Goal: Feedback & Contribution: Leave review/rating

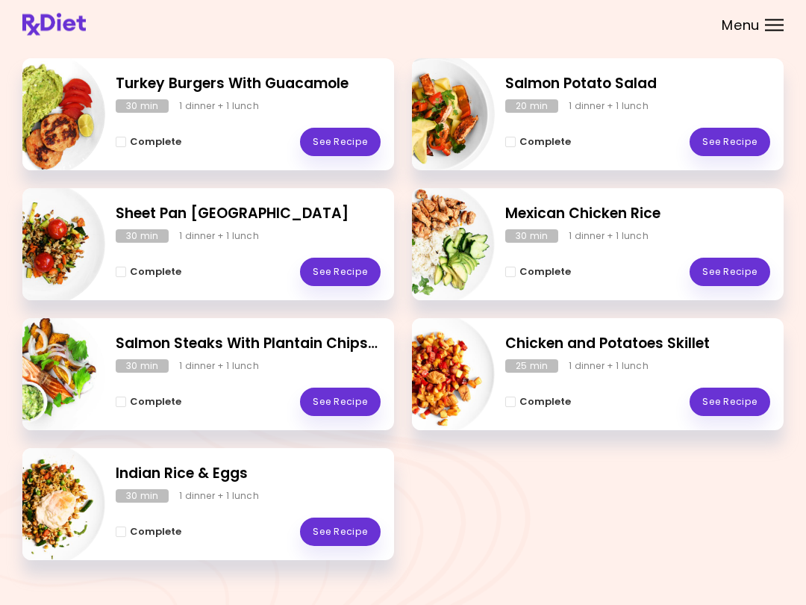
scroll to position [238, 0]
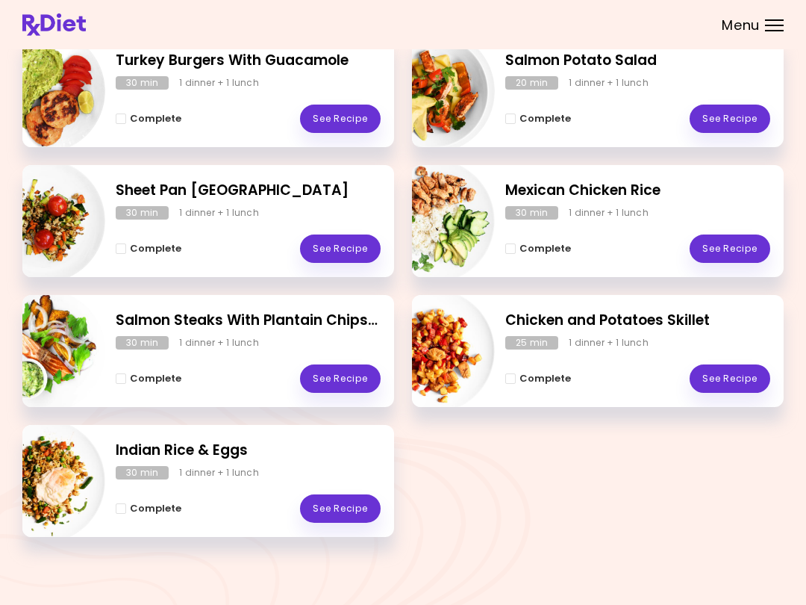
click at [604, 125] on link "See Recipe" at bounding box center [730, 119] width 81 height 28
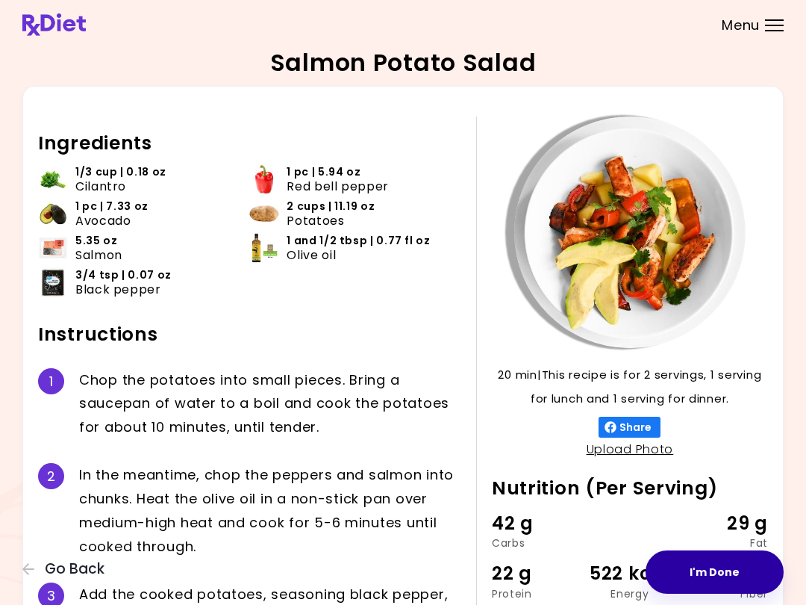
click at [604, 590] on button "I'm Done" at bounding box center [715, 571] width 138 height 43
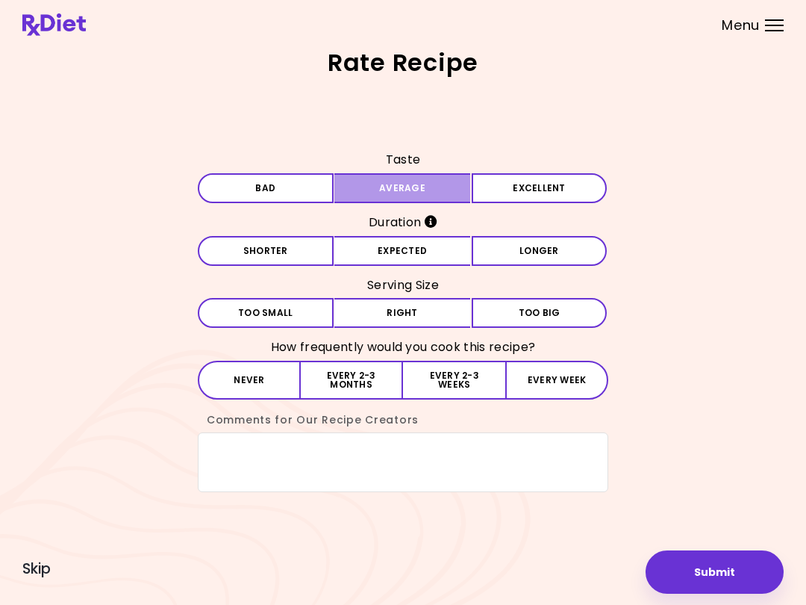
click at [433, 199] on button "Average" at bounding box center [402, 188] width 136 height 30
click at [422, 265] on button "Expected" at bounding box center [402, 251] width 136 height 30
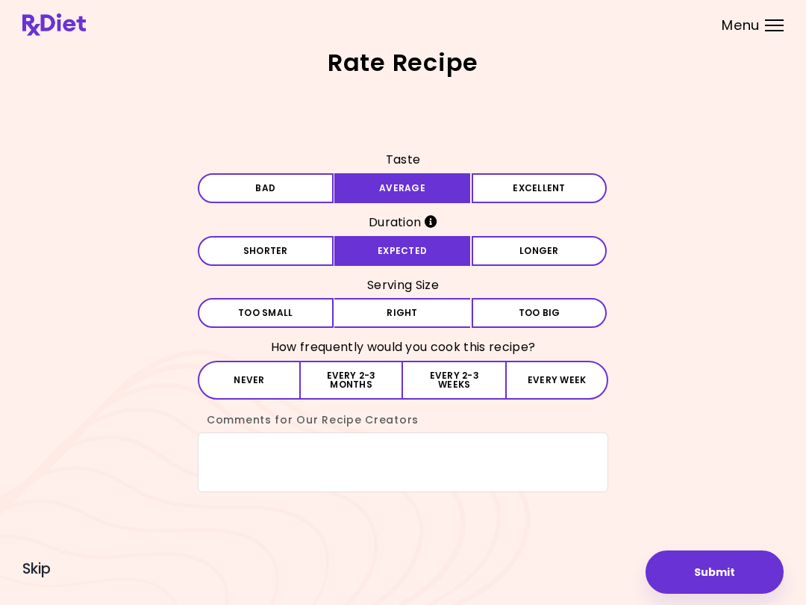
click at [441, 314] on button "Right" at bounding box center [402, 313] width 136 height 30
click at [429, 458] on textarea "Comments for Our Recipe Creators" at bounding box center [403, 462] width 411 height 60
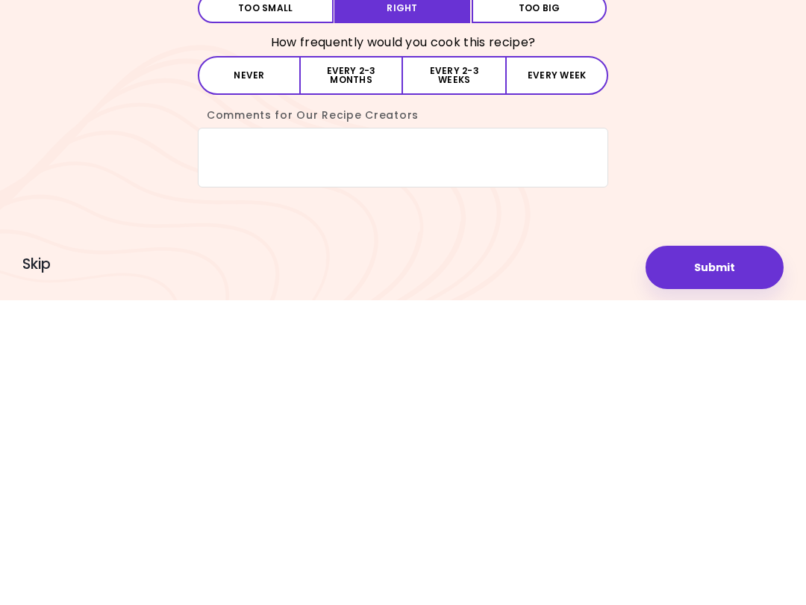
click at [374, 361] on button "Every 2-3 months" at bounding box center [352, 380] width 102 height 39
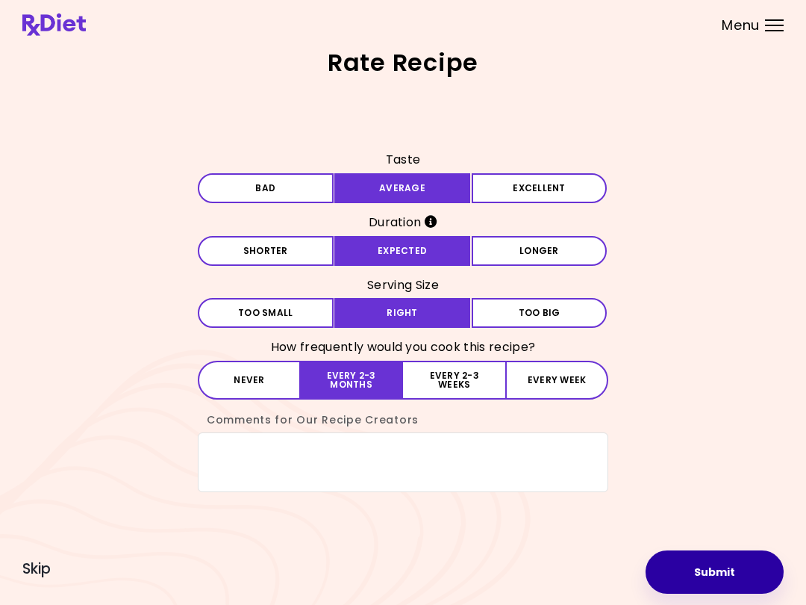
click at [604, 576] on button "Submit" at bounding box center [715, 571] width 138 height 43
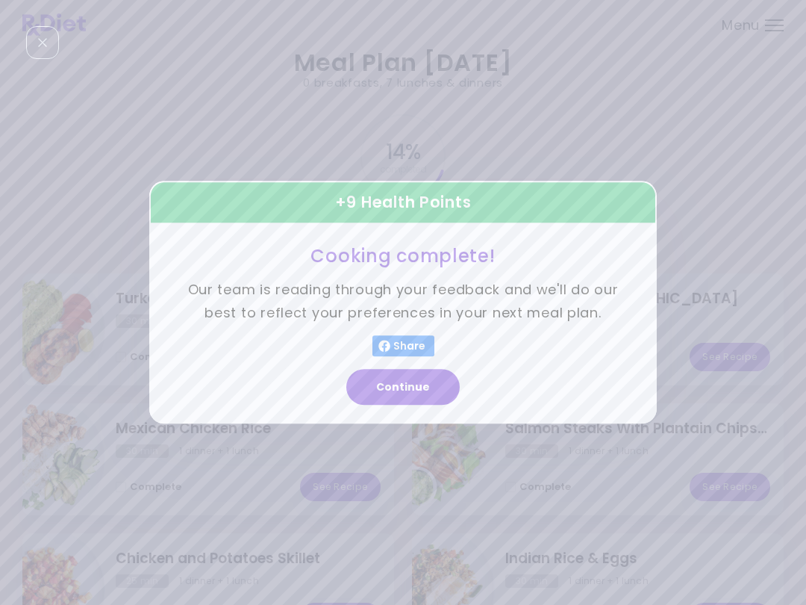
click at [419, 396] on button "Continue" at bounding box center [402, 388] width 113 height 36
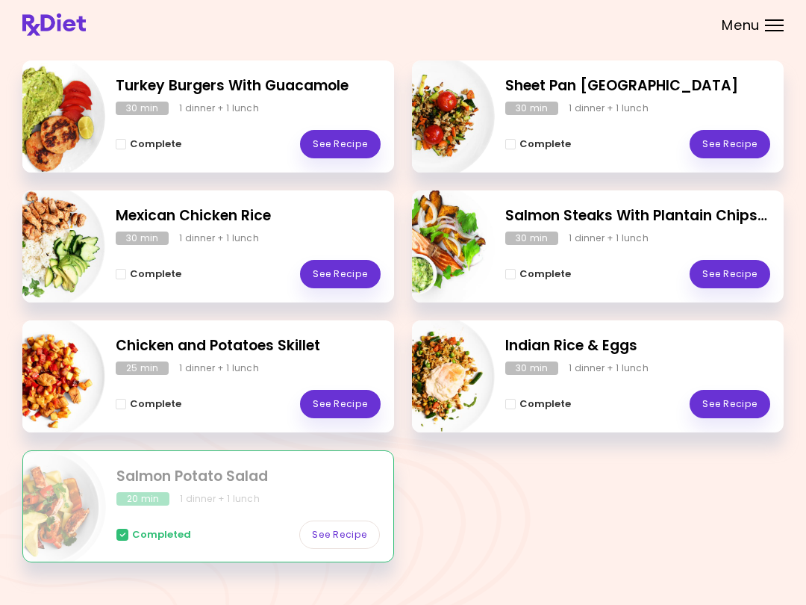
scroll to position [238, 0]
